Goal: Task Accomplishment & Management: Complete application form

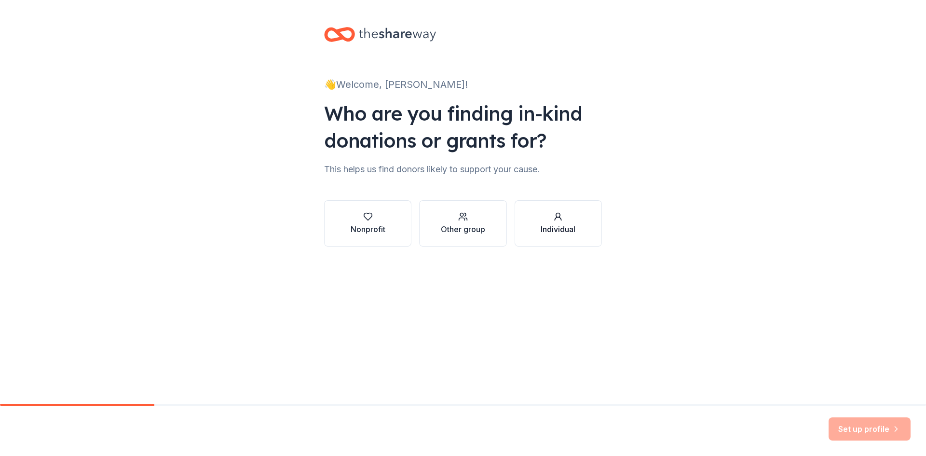
click at [543, 223] on div "Individual" at bounding box center [558, 223] width 35 height 23
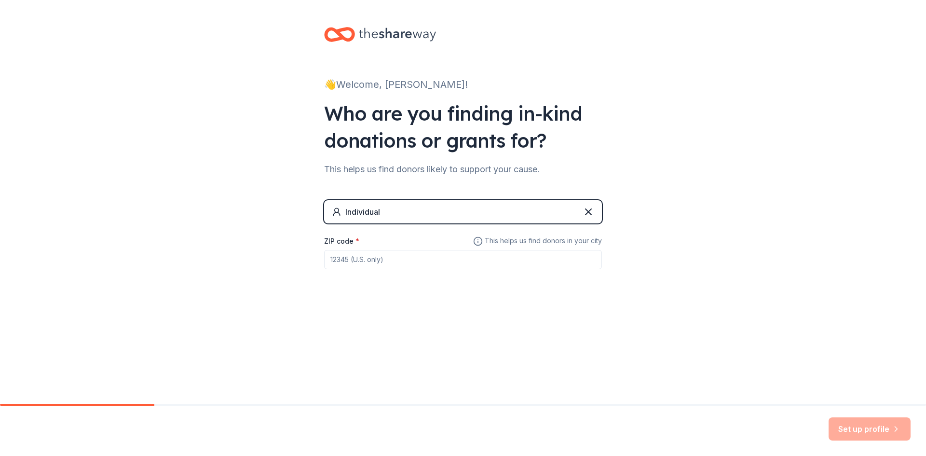
drag, startPoint x: 371, startPoint y: 258, endPoint x: 361, endPoint y: 258, distance: 10.7
click at [361, 258] on input "ZIP code *" at bounding box center [463, 259] width 278 height 19
type input "29851"
click at [852, 436] on button "Set up profile" at bounding box center [869, 428] width 82 height 23
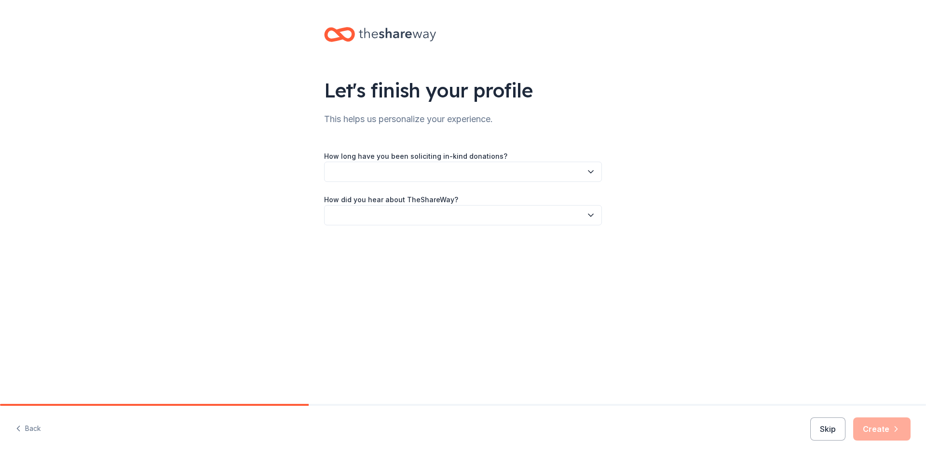
click at [402, 168] on button "button" at bounding box center [463, 172] width 278 height 20
click at [449, 206] on div "This is my first time!" at bounding box center [462, 197] width 273 height 19
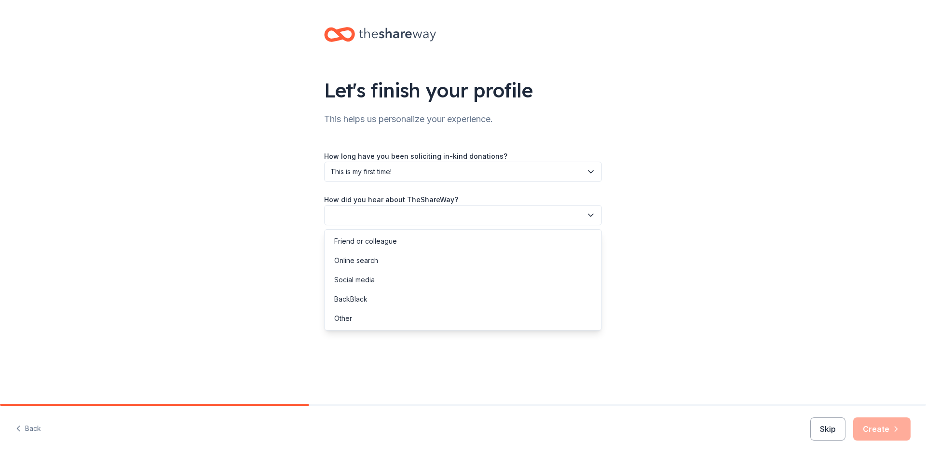
click at [522, 215] on button "button" at bounding box center [463, 215] width 278 height 20
click at [392, 262] on div "Online search" at bounding box center [462, 260] width 273 height 19
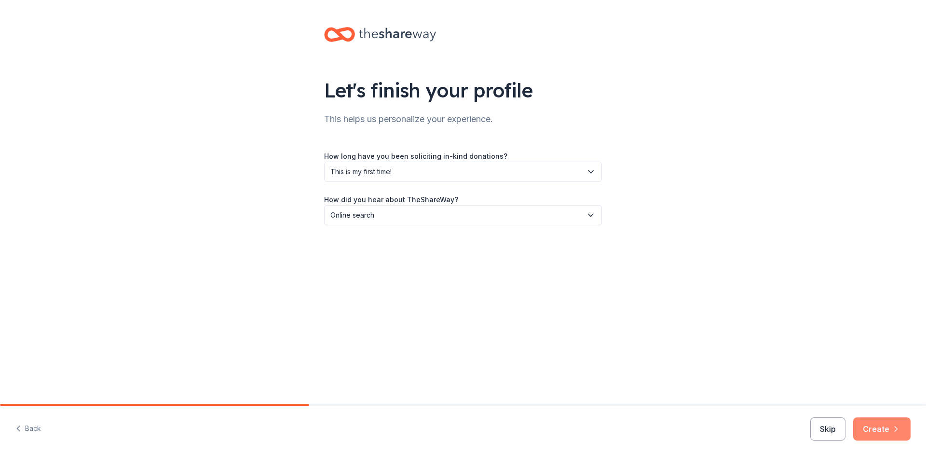
click at [885, 435] on button "Create" at bounding box center [881, 428] width 57 height 23
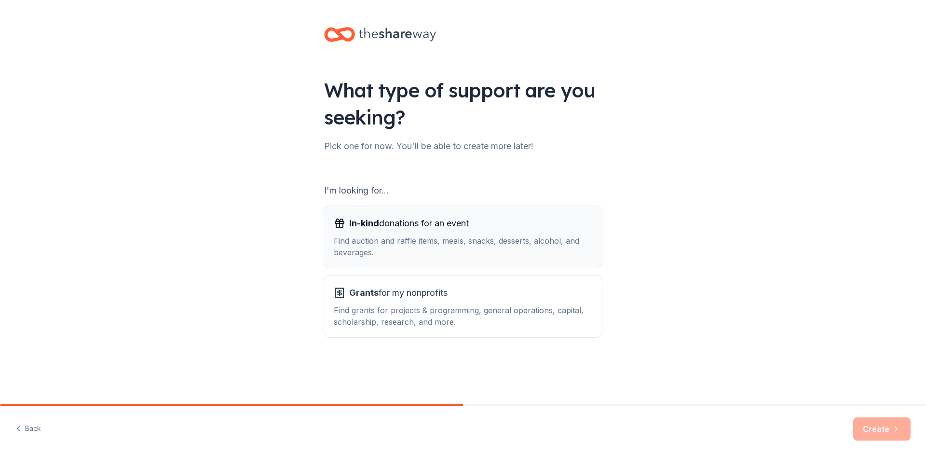
click at [500, 235] on div "Find auction and raffle items, meals, snacks, desserts, alcohol, and beverages." at bounding box center [463, 246] width 258 height 23
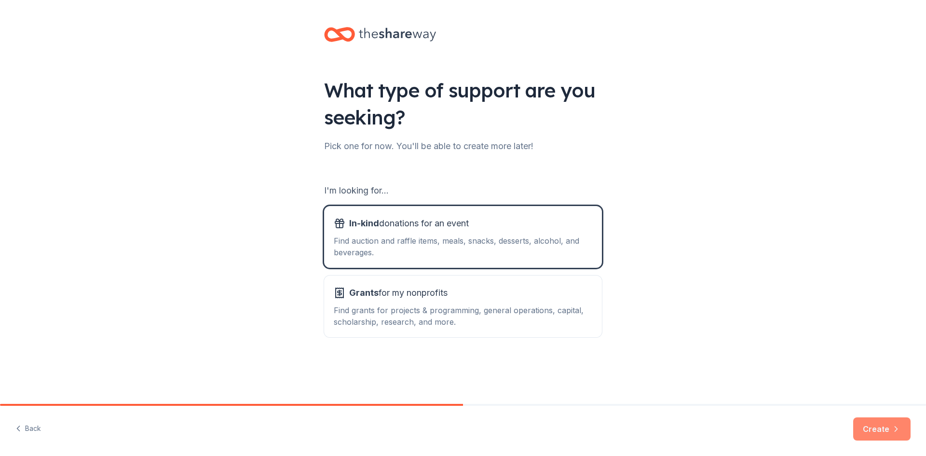
click at [894, 424] on icon "button" at bounding box center [896, 429] width 10 height 10
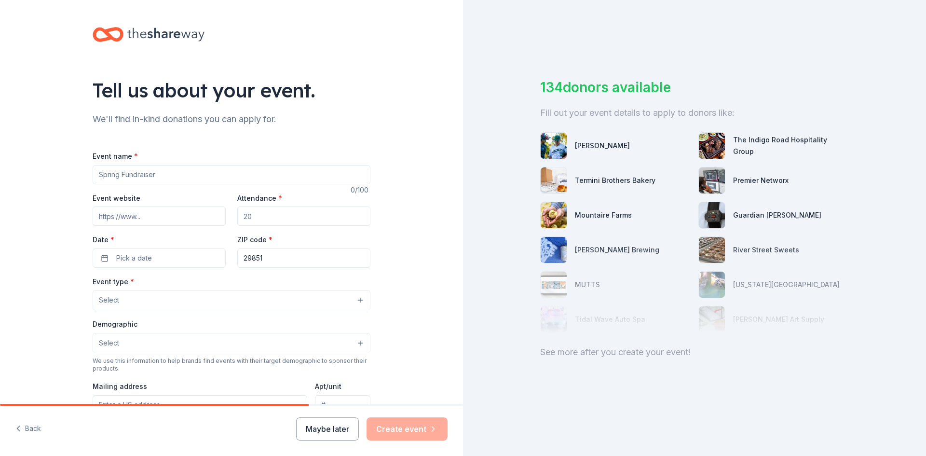
click at [137, 175] on input "Event name *" at bounding box center [232, 174] width 278 height 19
click at [276, 307] on button "Select" at bounding box center [232, 300] width 278 height 20
